Goal: Task Accomplishment & Management: Complete application form

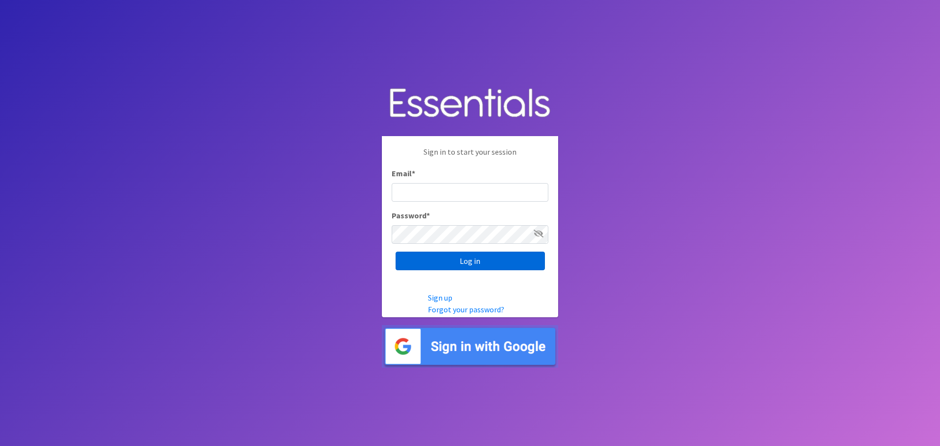
type input "[EMAIL_ADDRESS][DOMAIN_NAME]"
click at [479, 259] on input "Log in" at bounding box center [470, 261] width 149 height 19
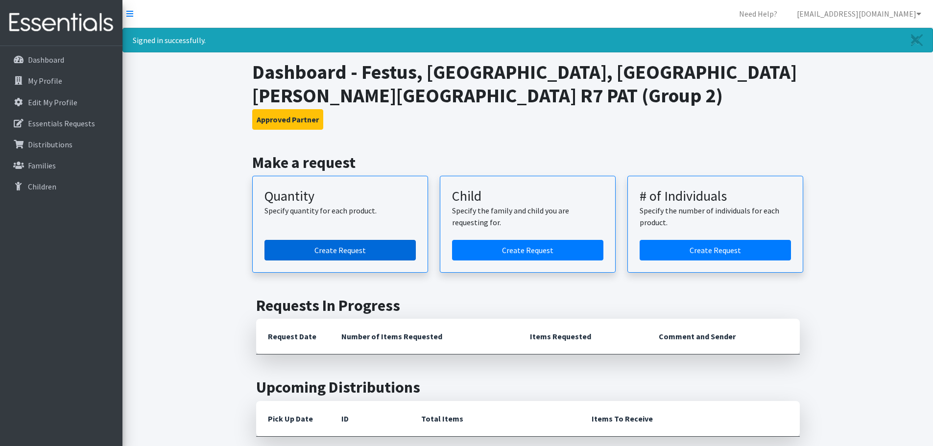
click at [370, 253] on link "Create Request" at bounding box center [339, 250] width 151 height 21
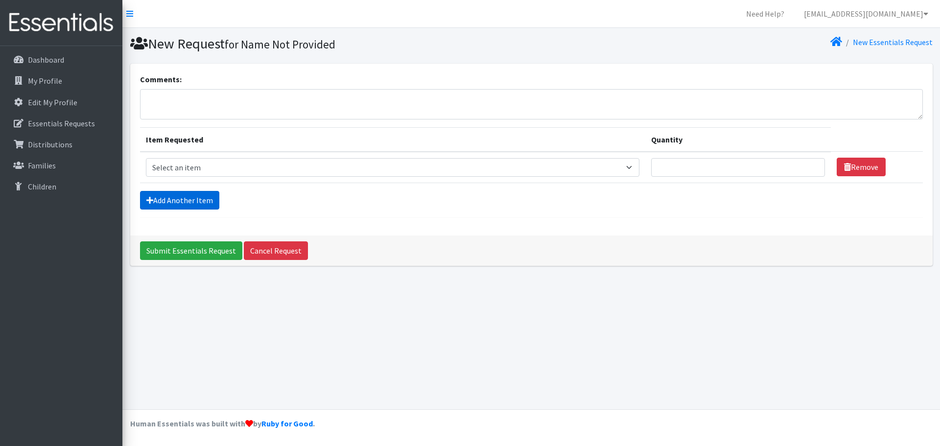
click at [167, 208] on link "Add Another Item" at bounding box center [179, 200] width 79 height 19
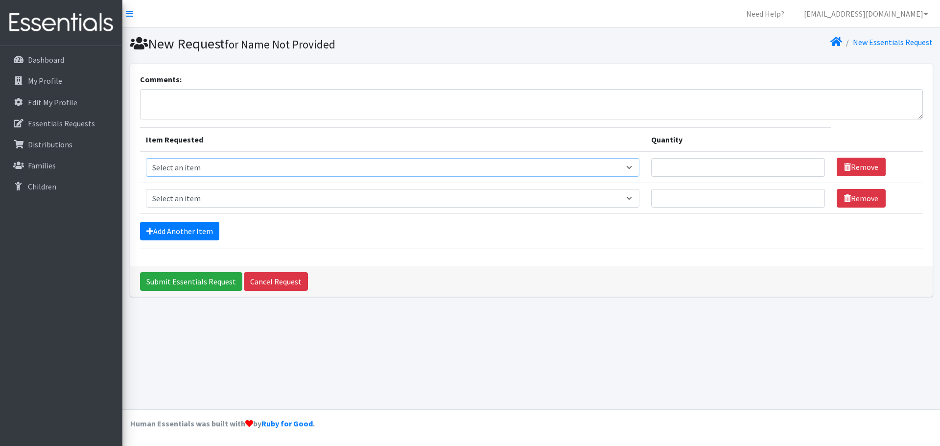
click at [634, 166] on select "Select an item Size 0/Newborn Size 1 Size 2 Size 3 Size 4 Size 5 Size 6 Size 7 …" at bounding box center [393, 167] width 494 height 19
select select "1091"
click at [146, 158] on select "Select an item Size 0/Newborn Size 1 Size 2 Size 3 Size 4 Size 5 Size 6 Size 7 …" at bounding box center [393, 167] width 494 height 19
click at [682, 165] on input "Quantity" at bounding box center [738, 167] width 174 height 19
type input "100"
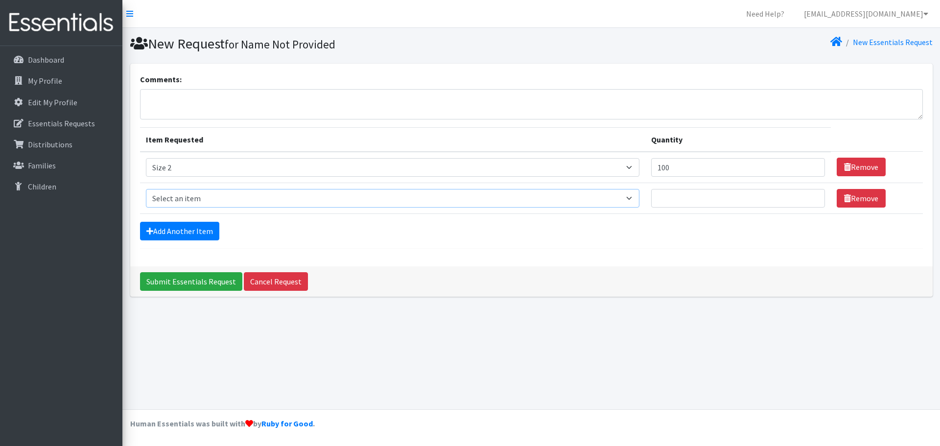
click at [631, 198] on select "Select an item Size 0/Newborn Size 1 Size 2 Size 3 Size 4 Size 5 Size 6 Size 7 …" at bounding box center [393, 198] width 494 height 19
select select "1094"
click at [146, 189] on select "Select an item Size 0/Newborn Size 1 Size 2 Size 3 Size 4 Size 5 Size 6 Size 7 …" at bounding box center [393, 198] width 494 height 19
click at [672, 198] on input "Quantity" at bounding box center [738, 198] width 174 height 19
type input "100"
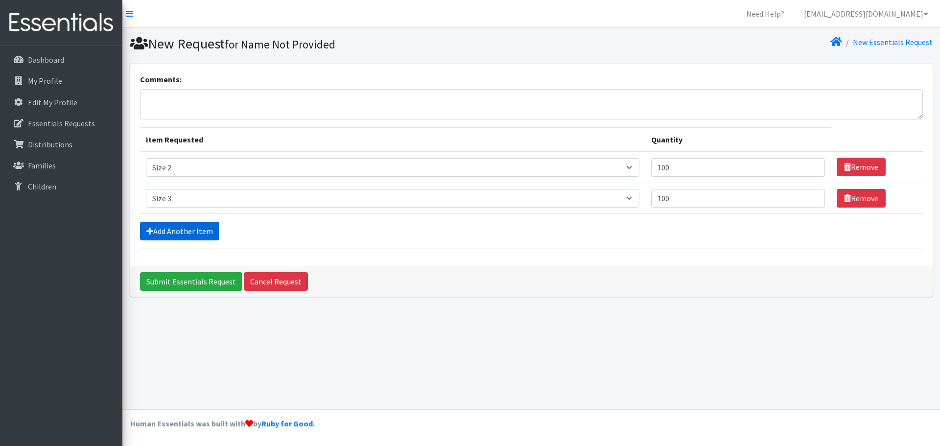
click at [188, 238] on link "Add Another Item" at bounding box center [179, 231] width 79 height 19
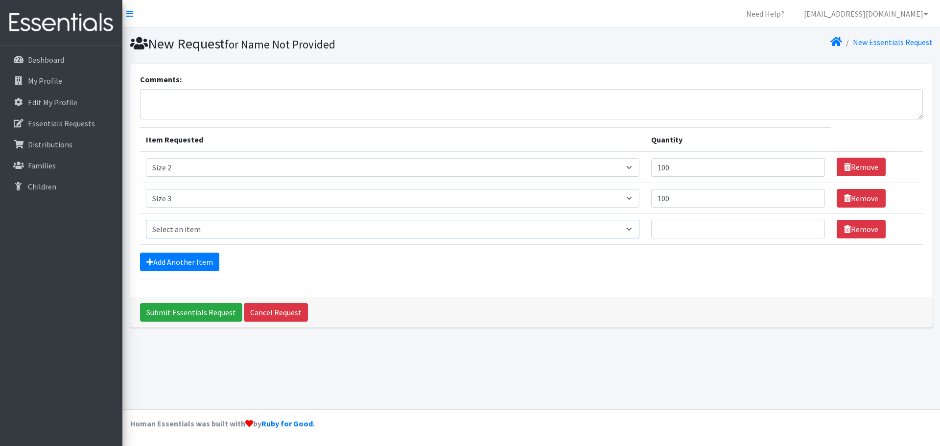
click at [635, 229] on select "Select an item Size 0/Newborn Size 1 Size 2 Size 3 Size 4 Size 5 Size 6 Size 7 …" at bounding box center [393, 229] width 494 height 19
select select "1097"
click at [146, 220] on select "Select an item Size 0/Newborn Size 1 Size 2 Size 3 Size 4 Size 5 Size 6 Size 7 …" at bounding box center [393, 229] width 494 height 19
click at [680, 231] on input "Quantity" at bounding box center [738, 229] width 174 height 19
type input "300"
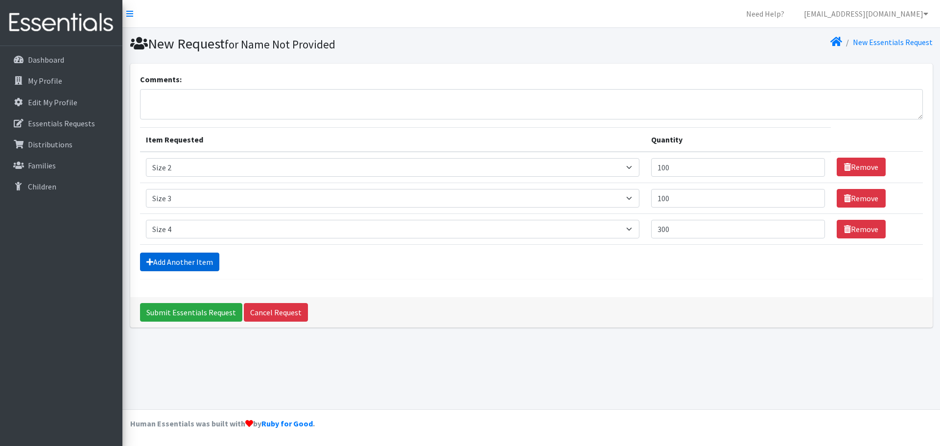
click at [178, 264] on link "Add Another Item" at bounding box center [179, 262] width 79 height 19
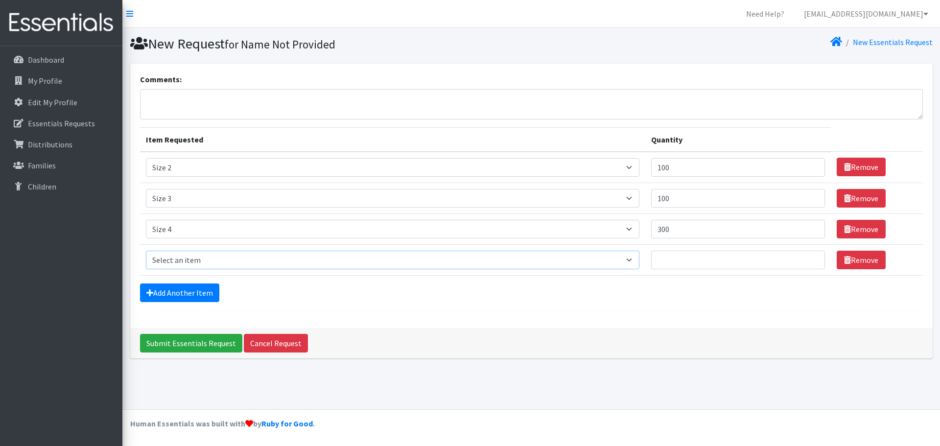
click at [634, 258] on select "Select an item Size 0/Newborn Size 1 Size 2 Size 3 Size 4 Size 5 Size 6 Size 7 …" at bounding box center [393, 260] width 494 height 19
select select "1098"
click at [146, 251] on select "Select an item Size 0/Newborn Size 1 Size 2 Size 3 Size 4 Size 5 Size 6 Size 7 …" at bounding box center [393, 260] width 494 height 19
click at [673, 256] on input "Quantity" at bounding box center [738, 260] width 174 height 19
type input "400"
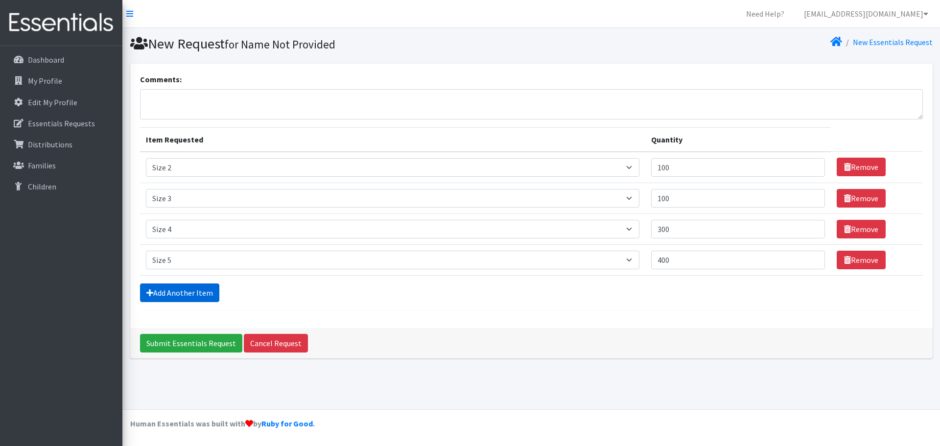
click at [201, 293] on link "Add Another Item" at bounding box center [179, 292] width 79 height 19
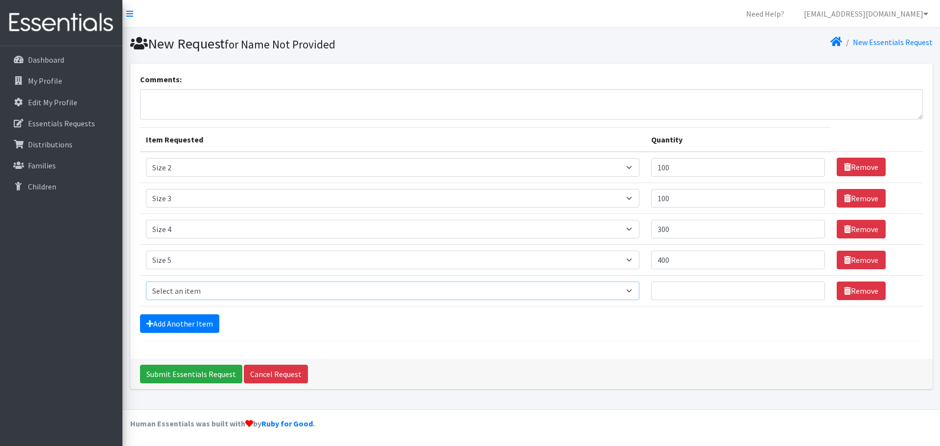
click at [632, 289] on select "Select an item Size 0/Newborn Size 1 Size 2 Size 3 Size 4 Size 5 Size 6 Size 7 …" at bounding box center [393, 291] width 494 height 19
select select "1100"
click at [146, 282] on select "Select an item Size 0/Newborn Size 1 Size 2 Size 3 Size 4 Size 5 Size 6 Size 7 …" at bounding box center [393, 291] width 494 height 19
click at [685, 289] on input "Quantity" at bounding box center [738, 291] width 174 height 19
type input "750"
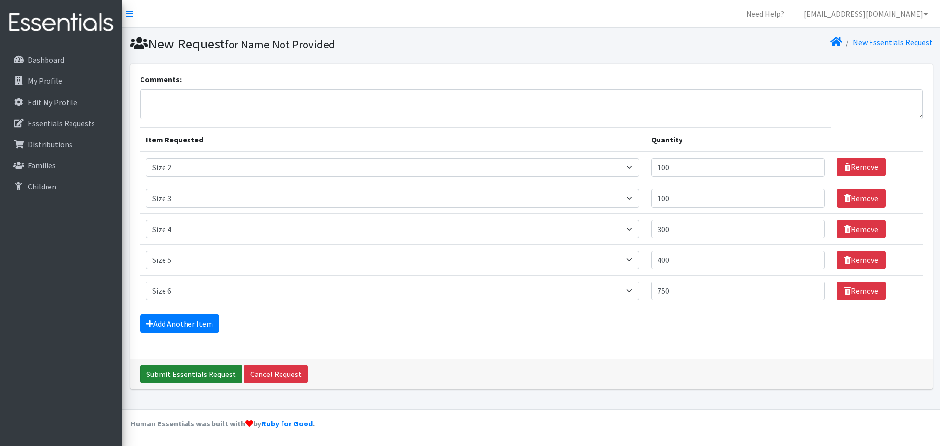
click at [206, 373] on input "Submit Essentials Request" at bounding box center [191, 374] width 102 height 19
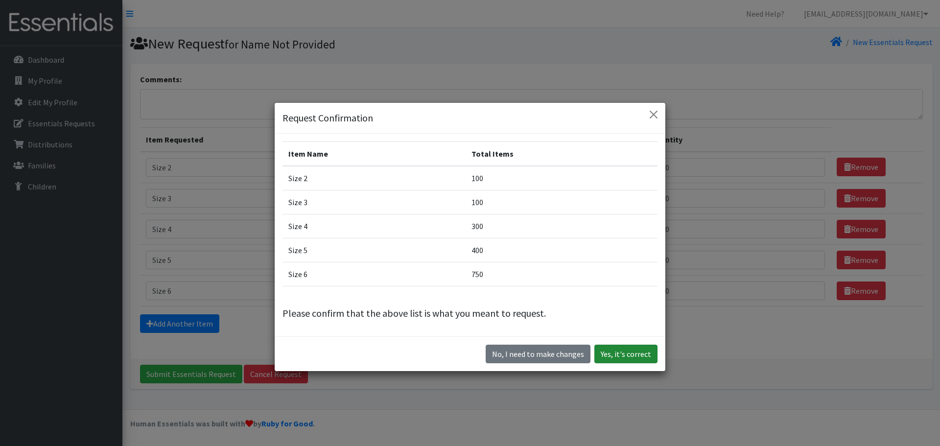
click at [630, 356] on button "Yes, it's correct" at bounding box center [625, 354] width 63 height 19
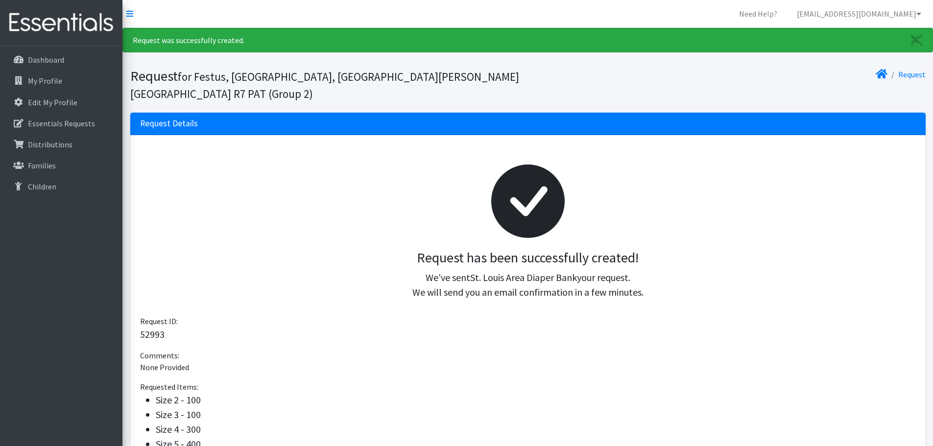
scroll to position [126, 0]
